Goal: Transaction & Acquisition: Purchase product/service

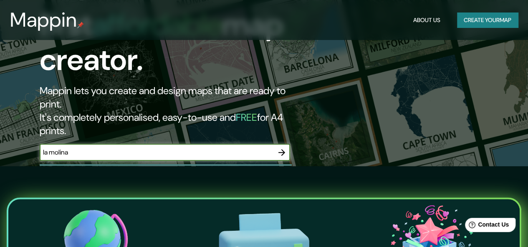
type input "la molina"
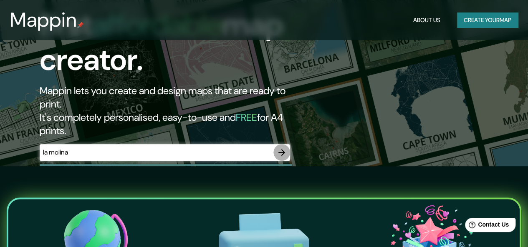
click at [285, 149] on icon "button" at bounding box center [281, 152] width 7 height 7
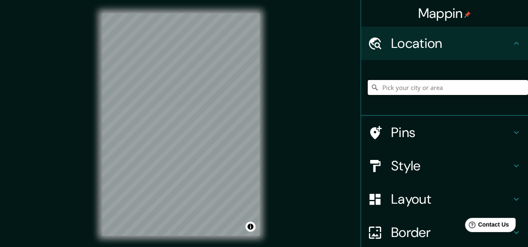
click at [392, 86] on input "Pick your city or area" at bounding box center [448, 87] width 160 height 15
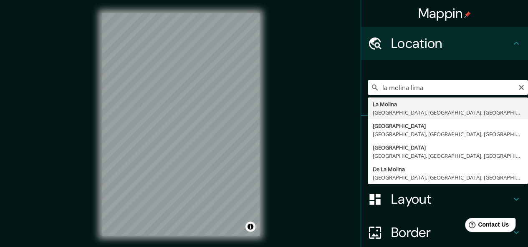
type input "La Molina, [GEOGRAPHIC_DATA], [GEOGRAPHIC_DATA], [GEOGRAPHIC_DATA]"
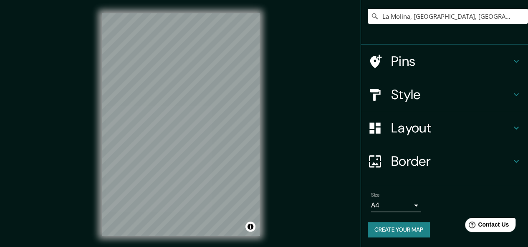
click at [424, 159] on h4 "Border" at bounding box center [451, 161] width 120 height 17
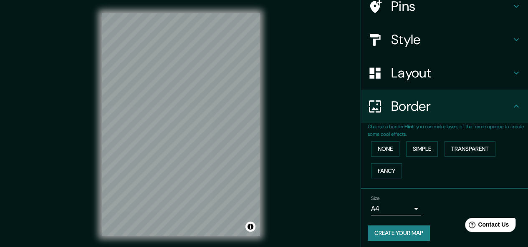
scroll to position [58, 0]
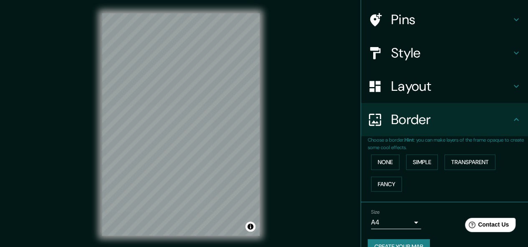
click at [415, 126] on h4 "Border" at bounding box center [451, 119] width 120 height 17
click at [410, 217] on body "Mappin Location [GEOGRAPHIC_DATA], [GEOGRAPHIC_DATA], [GEOGRAPHIC_DATA], [GEOGR…" at bounding box center [264, 123] width 528 height 247
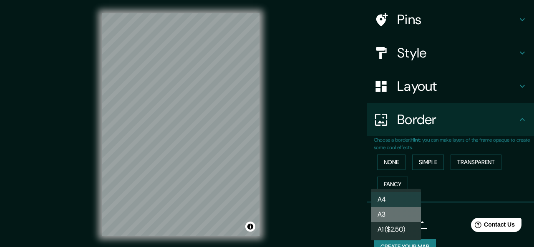
click at [407, 212] on li "A3" at bounding box center [396, 214] width 50 height 15
type input "a4"
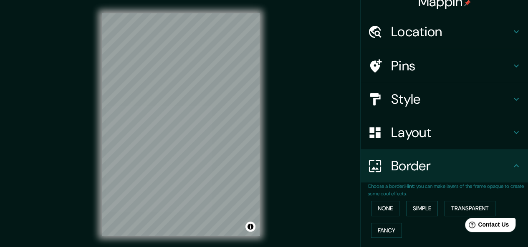
scroll to position [0, 0]
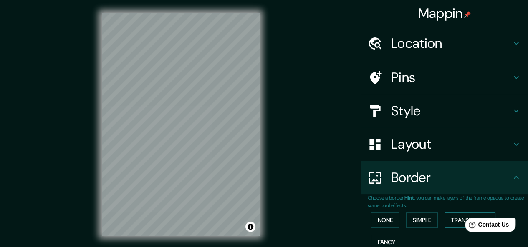
click at [450, 222] on button "Transparent" at bounding box center [469, 220] width 51 height 15
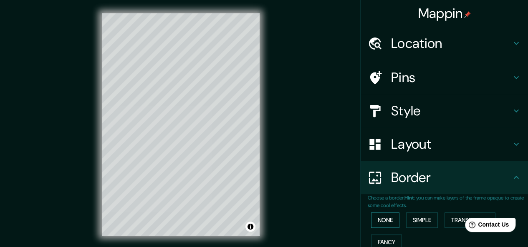
click at [393, 221] on button "None" at bounding box center [385, 220] width 28 height 15
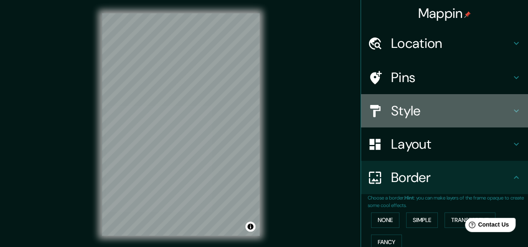
click at [430, 109] on h4 "Style" at bounding box center [451, 111] width 120 height 17
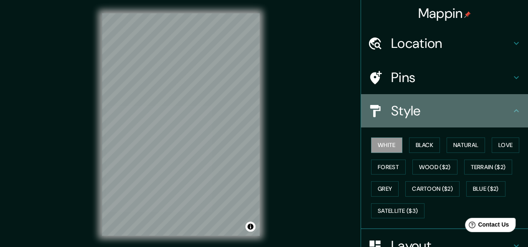
click at [430, 109] on h4 "Style" at bounding box center [451, 111] width 120 height 17
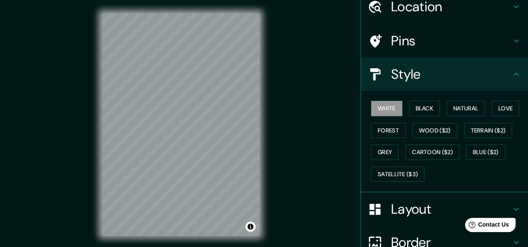
scroll to position [33, 0]
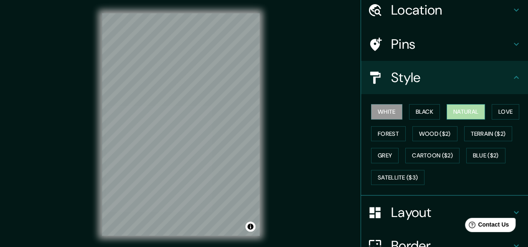
click at [454, 112] on button "Natural" at bounding box center [466, 111] width 38 height 15
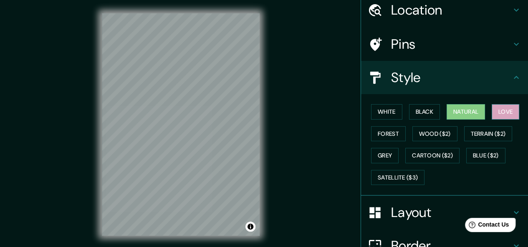
drag, startPoint x: 418, startPoint y: 110, endPoint x: 506, endPoint y: 109, distance: 88.5
click at [506, 109] on div "White Black Natural Love Forest Wood ($2) Terrain ($2) Grey Cartoon ($2) Blue (…" at bounding box center [448, 145] width 160 height 88
